Goal: Information Seeking & Learning: Learn about a topic

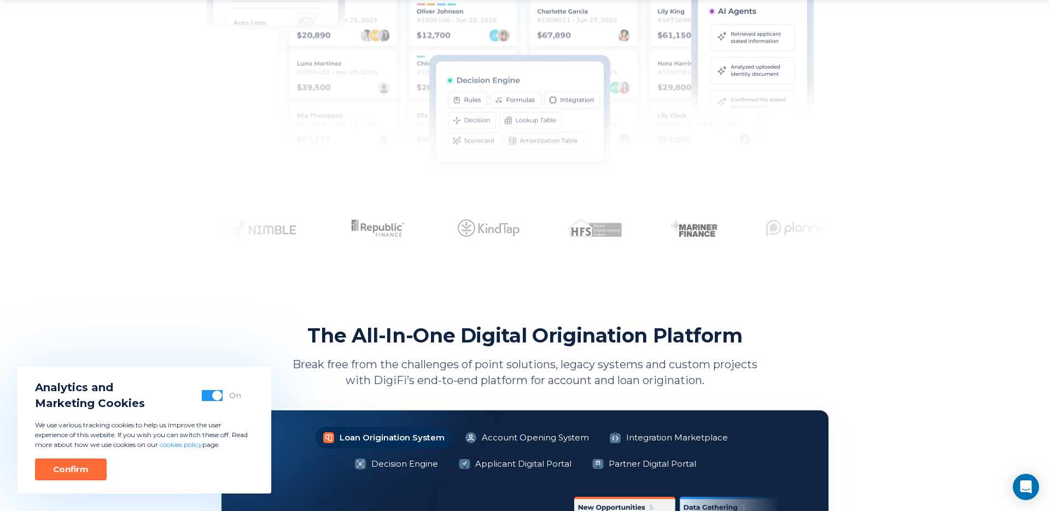
scroll to position [678, 0]
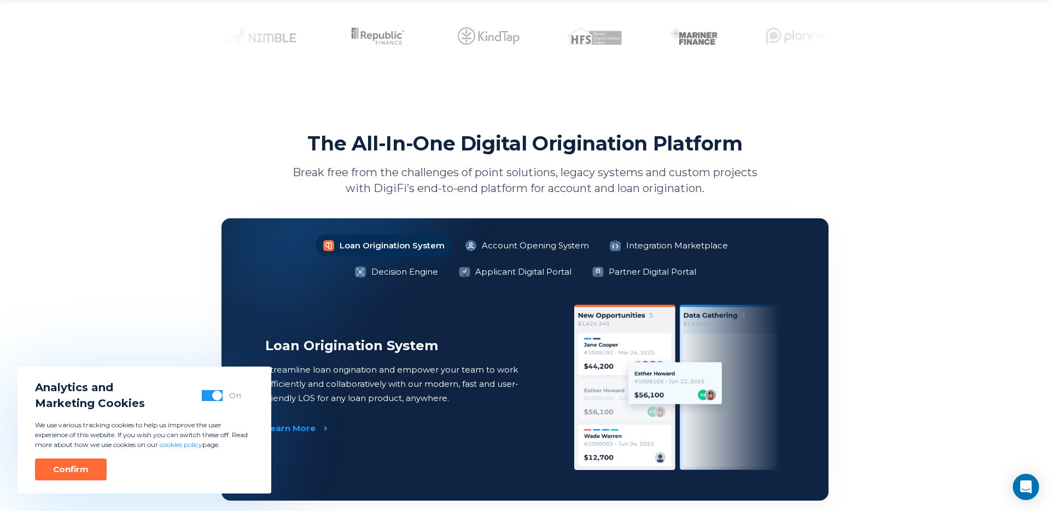
click at [90, 461] on button "Confirm" at bounding box center [71, 469] width 72 height 22
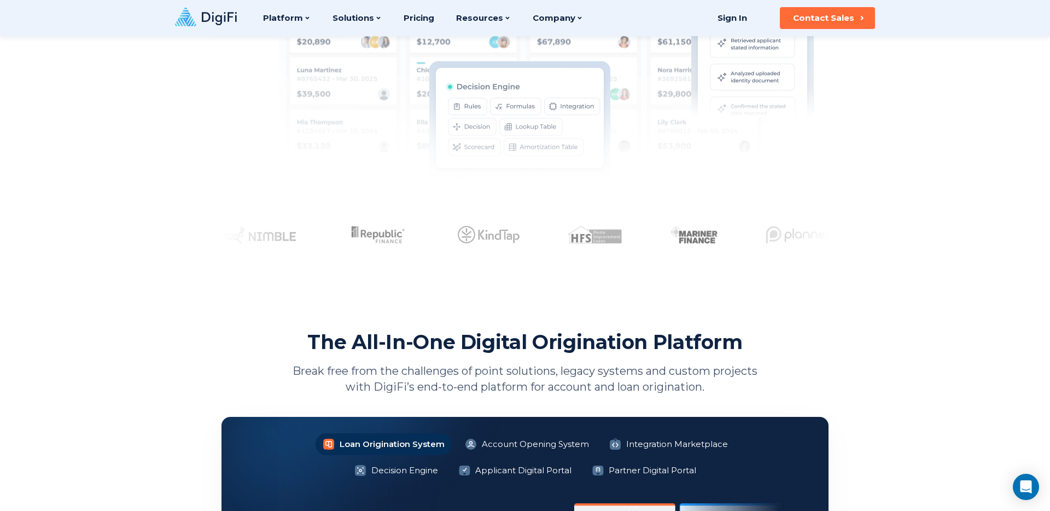
scroll to position [0, 0]
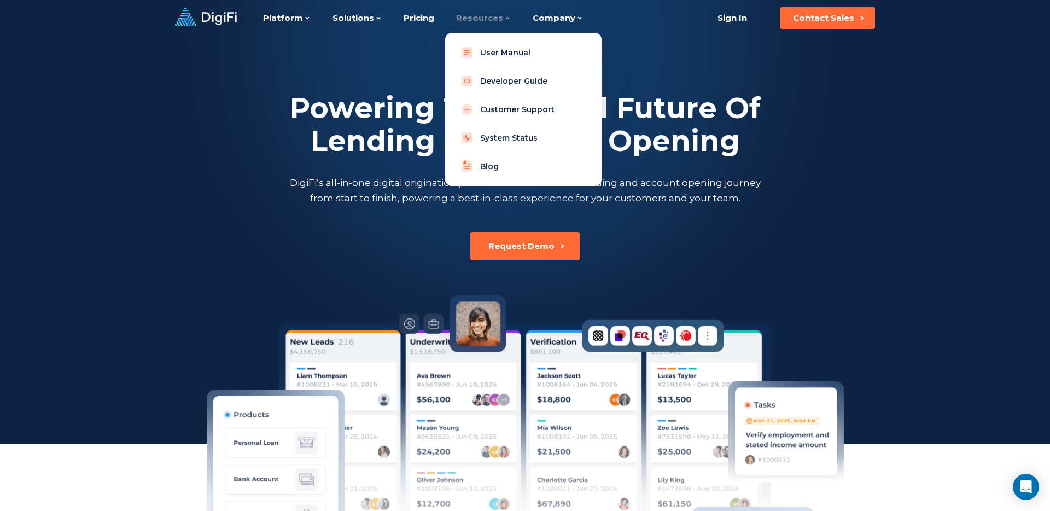
click at [480, 17] on div "Resources" at bounding box center [483, 18] width 55 height 36
click at [491, 54] on link "User Manual" at bounding box center [523, 53] width 139 height 22
click at [503, 83] on link "Developer Guide" at bounding box center [523, 81] width 139 height 22
click at [498, 161] on link "Blog" at bounding box center [523, 166] width 139 height 22
click at [490, 165] on link "Blog" at bounding box center [523, 166] width 139 height 22
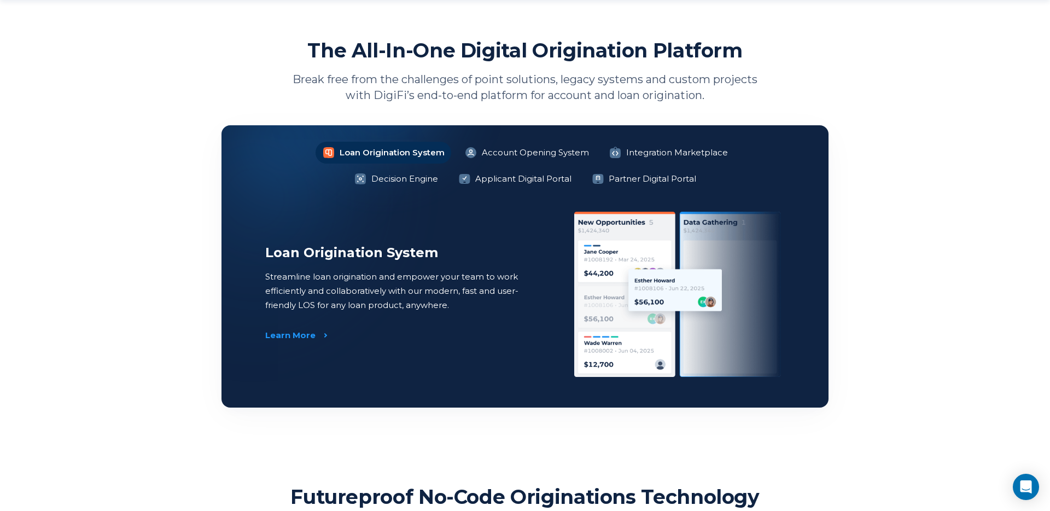
scroll to position [793, 0]
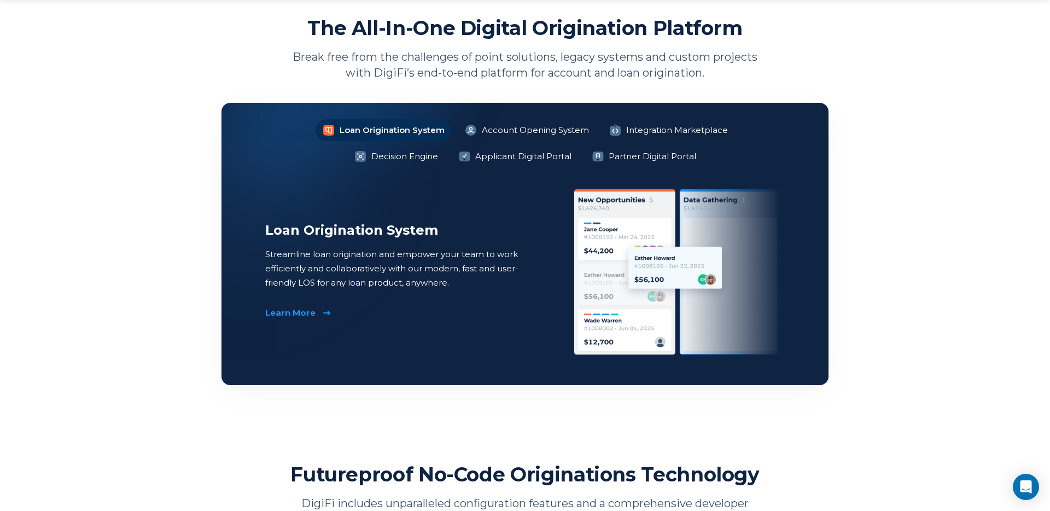
click at [292, 316] on div "Learn More" at bounding box center [290, 312] width 50 height 11
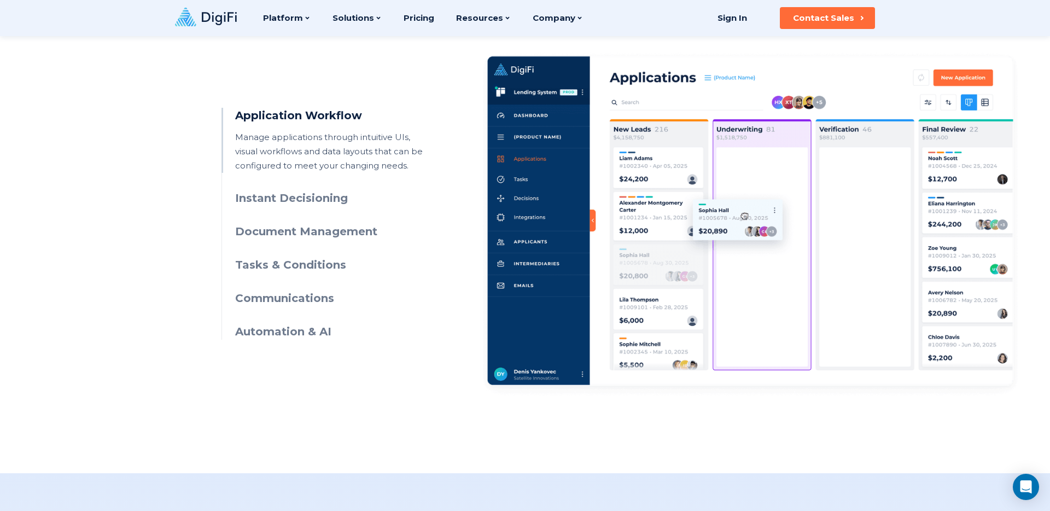
scroll to position [493, 0]
